Goal: Transaction & Acquisition: Book appointment/travel/reservation

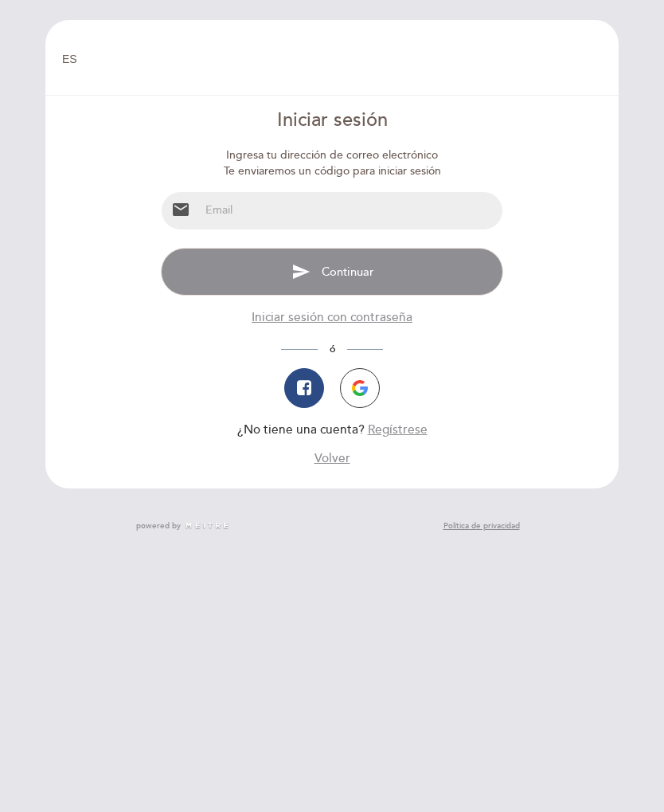
select select "es"
type input "[EMAIL_ADDRESS][DOMAIN_NAME]"
click at [332, 270] on button "send Continuar" at bounding box center [332, 272] width 342 height 48
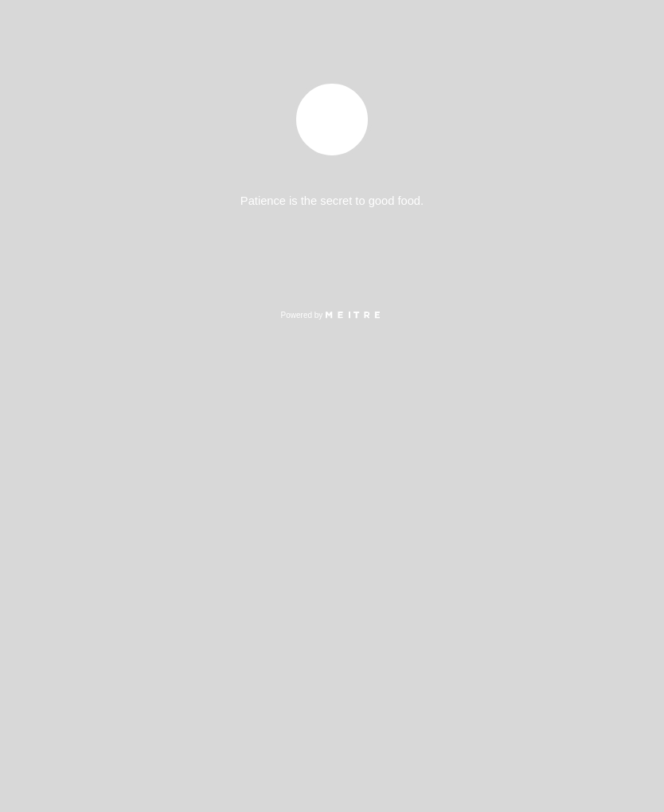
select select "es"
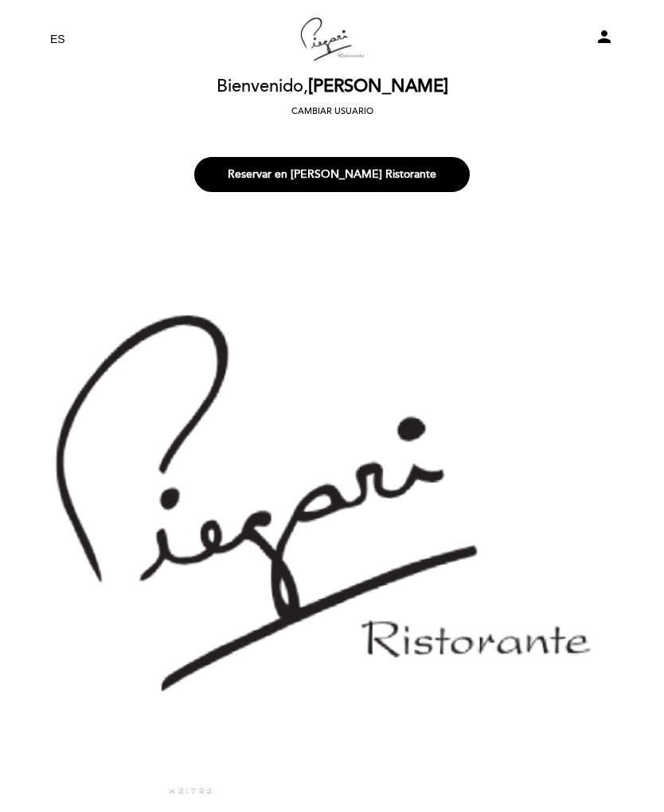
click at [387, 173] on button "Reservar en [PERSON_NAME] Ristorante" at bounding box center [332, 174] width 276 height 35
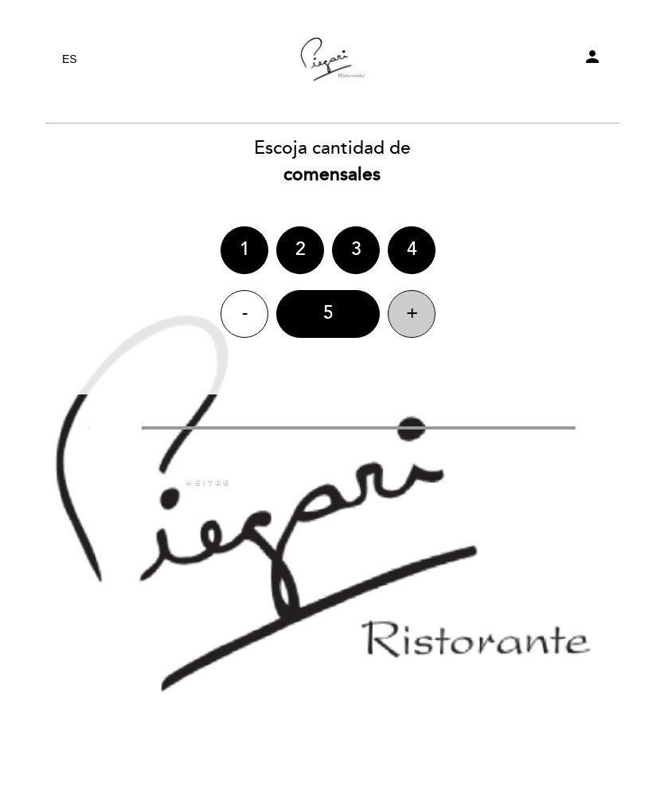
click at [413, 314] on div "+" at bounding box center [412, 314] width 48 height 48
click at [401, 440] on div "arrow_backward" at bounding box center [332, 449] width 488 height 24
click at [413, 428] on div at bounding box center [332, 427] width 488 height 3
click at [330, 532] on div "EN ES PT [PERSON_NAME] Ristorante person [GEOGRAPHIC_DATA] [PERSON_NAME] Cambia…" at bounding box center [332, 406] width 664 height 812
click at [326, 311] on div "6" at bounding box center [328, 314] width 104 height 48
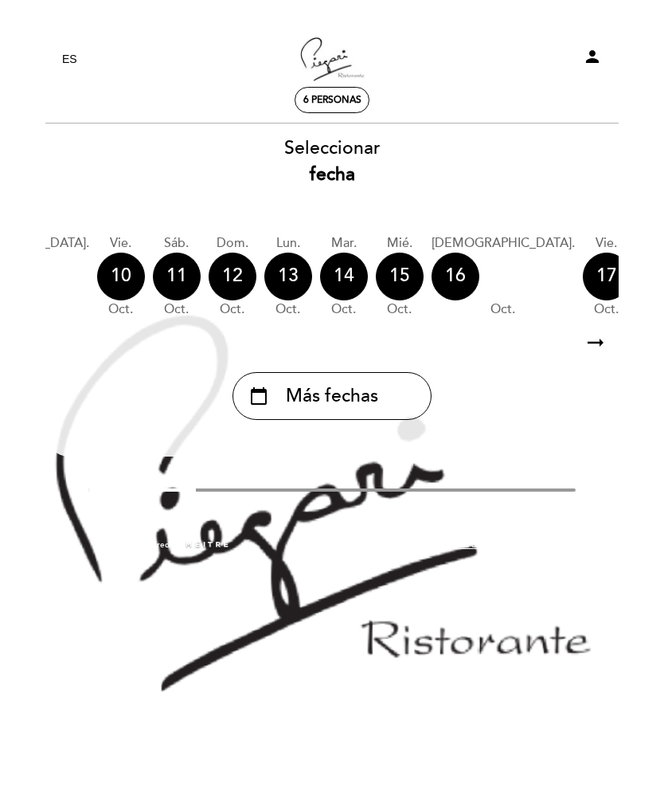
scroll to position [0, 495]
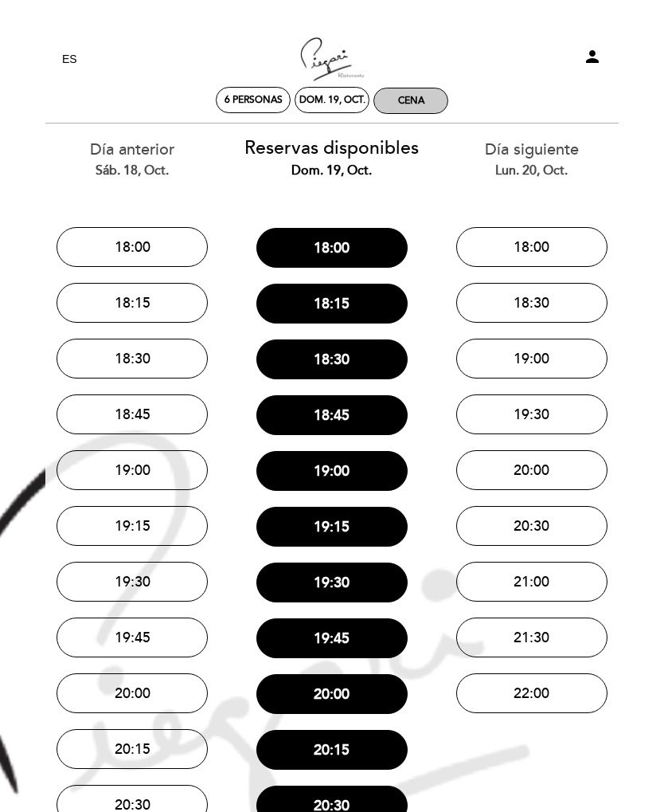
click at [421, 88] on div "Cena" at bounding box center [410, 100] width 73 height 25
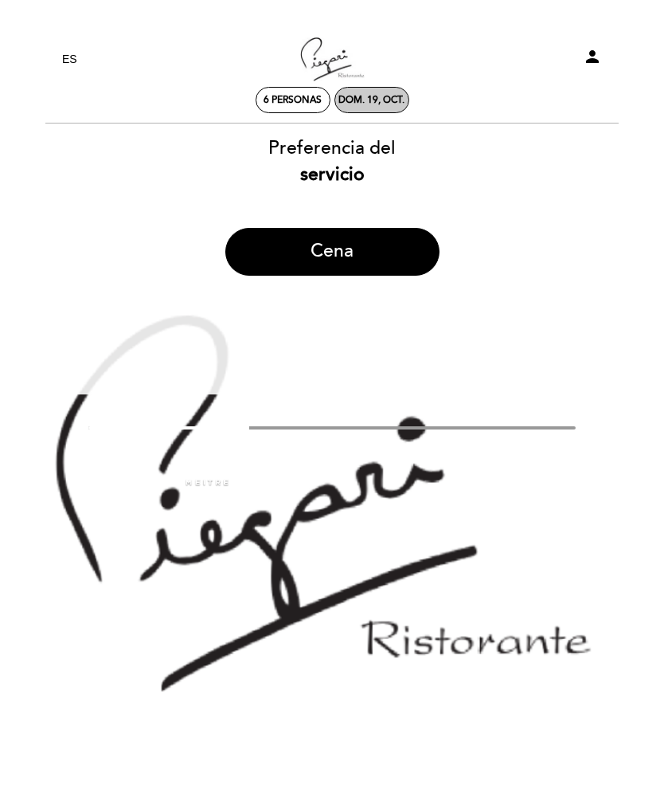
click at [366, 103] on div "dom. 19, oct." at bounding box center [372, 100] width 66 height 12
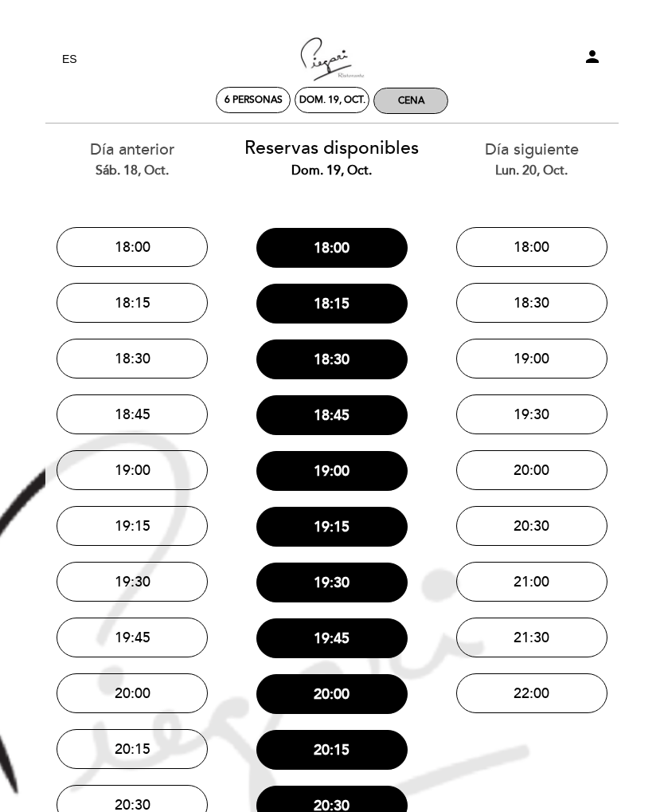
click at [424, 93] on div "Cena" at bounding box center [410, 100] width 73 height 25
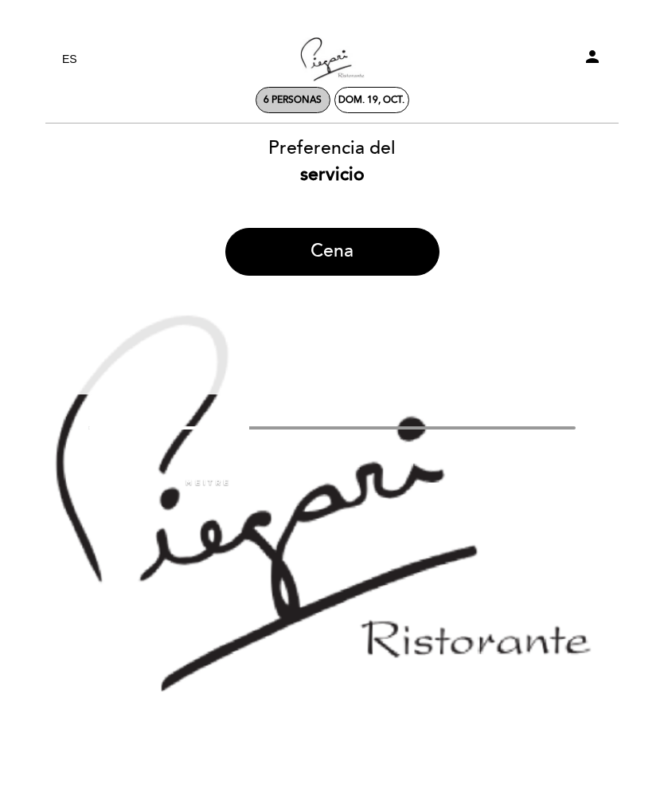
click at [291, 94] on span "6 personas" at bounding box center [293, 100] width 58 height 12
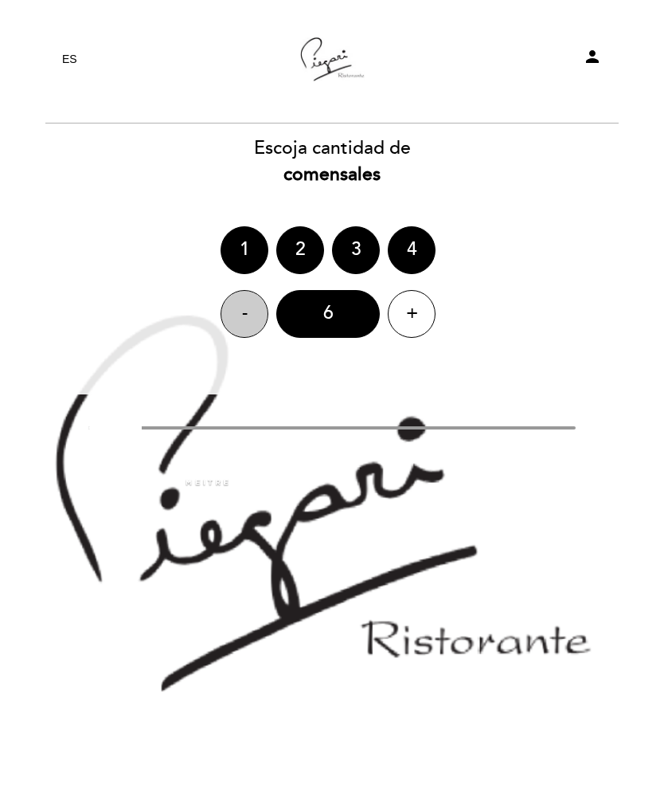
click at [234, 308] on div "-" at bounding box center [245, 314] width 48 height 48
click at [339, 307] on div "5" at bounding box center [328, 314] width 104 height 48
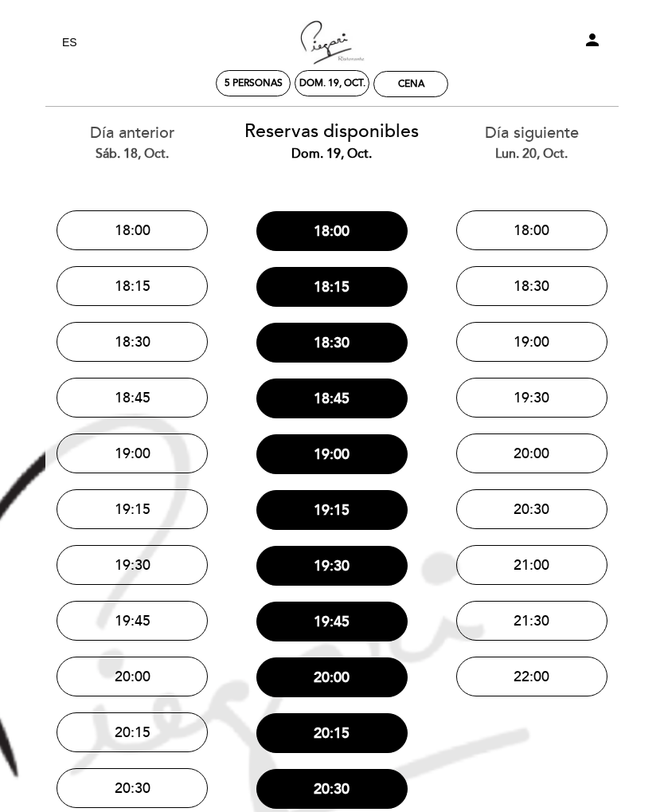
scroll to position [0, 0]
